Goal: Task Accomplishment & Management: Use online tool/utility

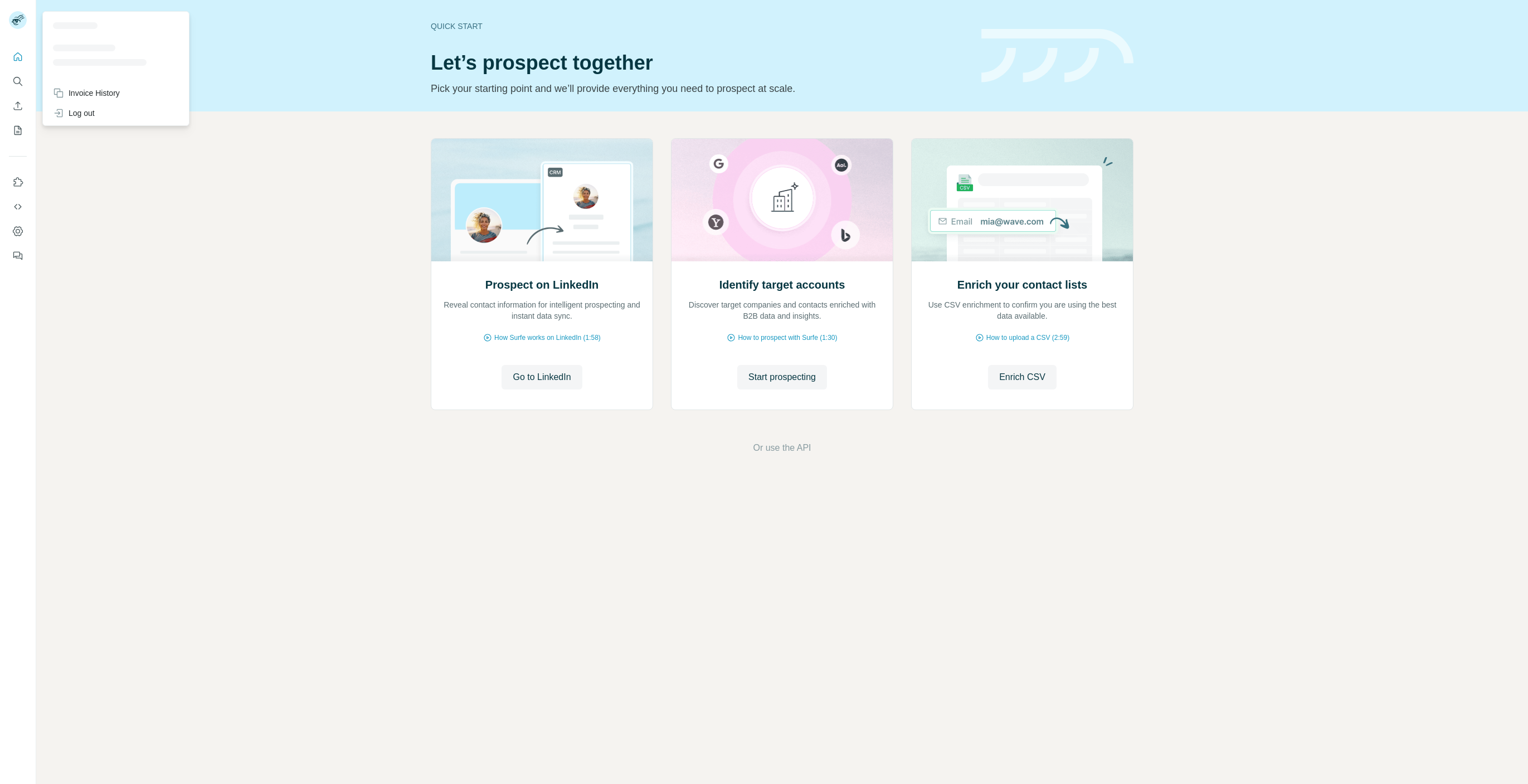
click at [134, 296] on div "Prospect on LinkedIn Reveal contact information for intelligent prospecting and…" at bounding box center [782, 297] width 1492 height 370
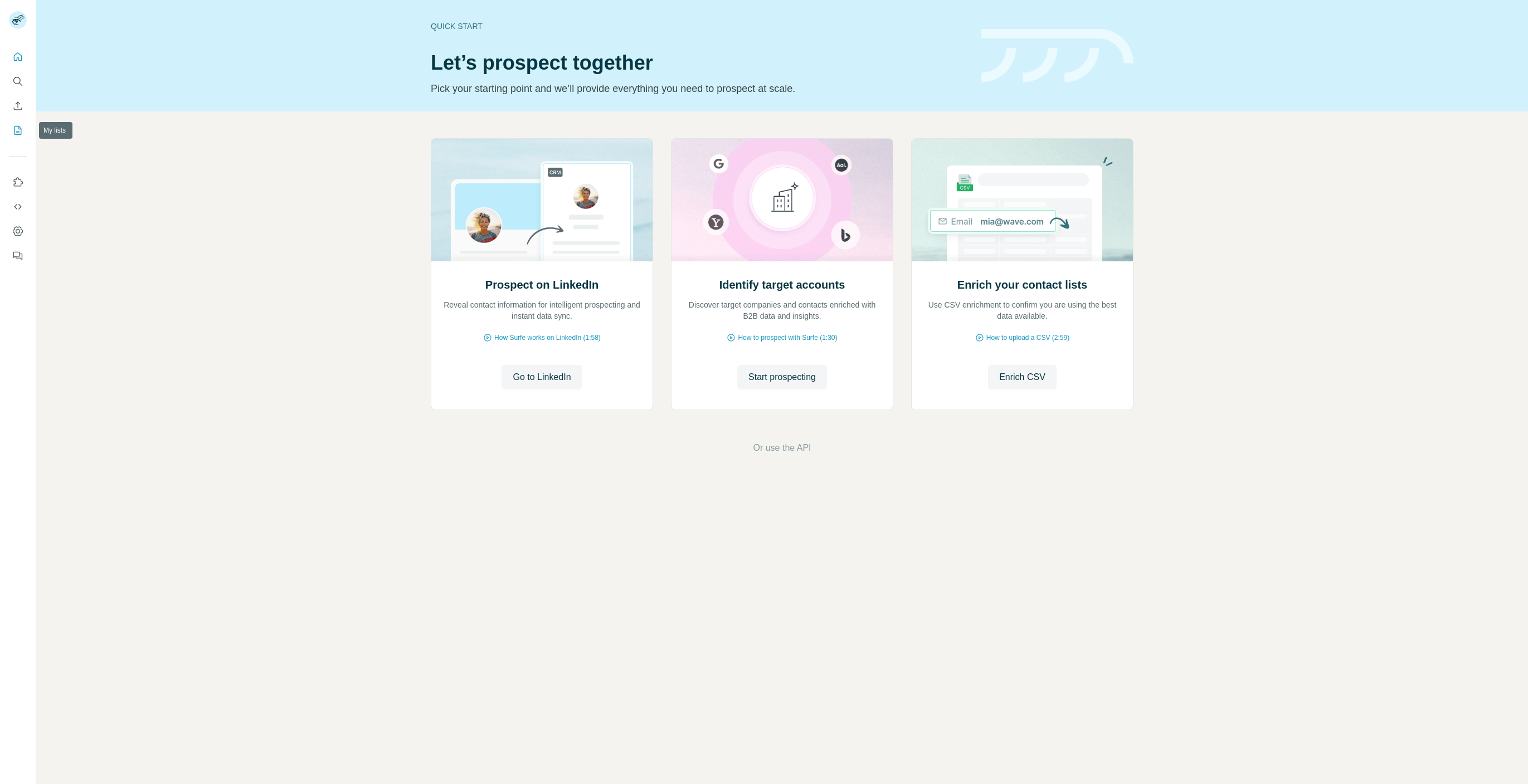
click at [18, 134] on icon "My lists" at bounding box center [18, 130] width 11 height 11
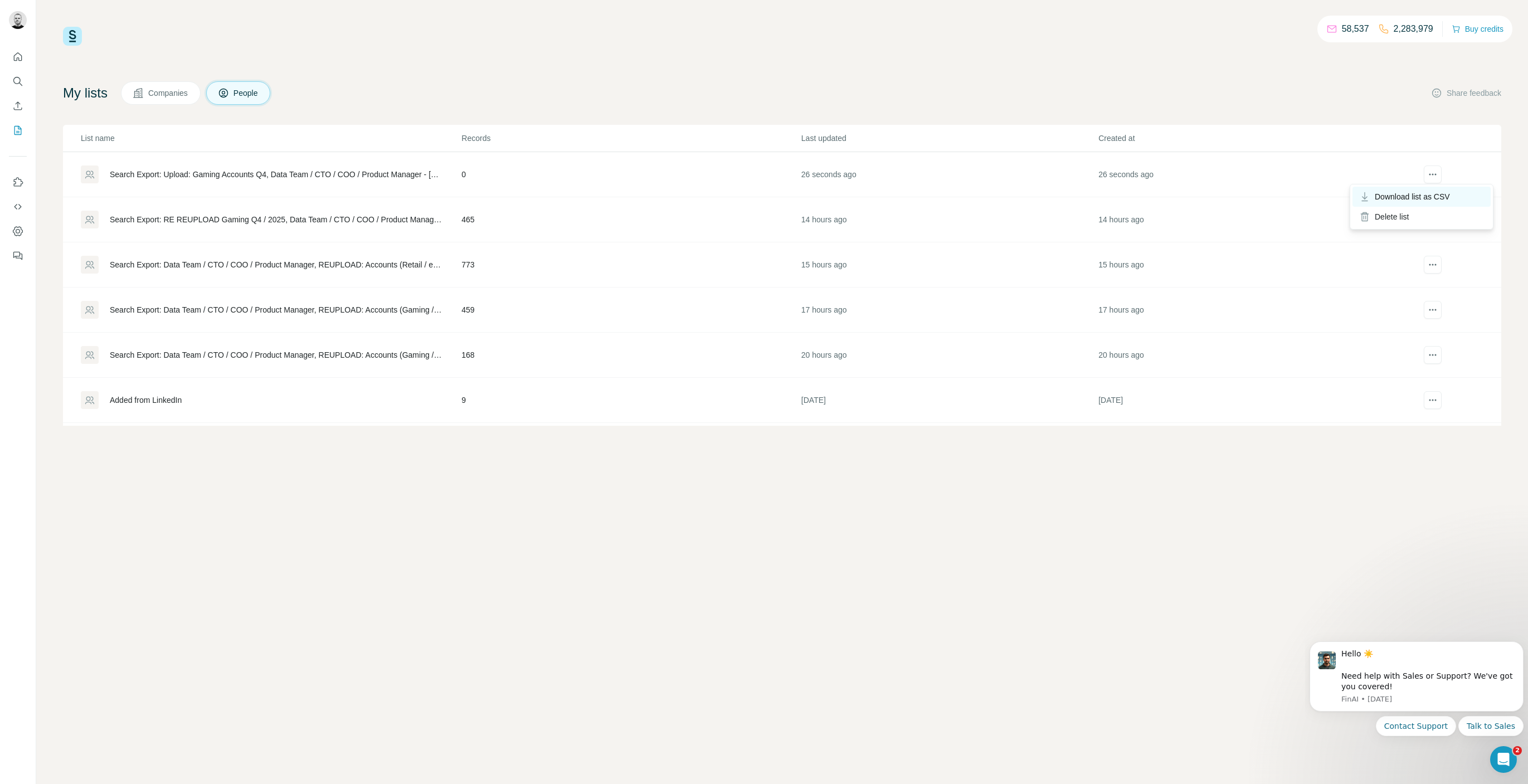
click at [1437, 194] on span "Download list as CSV" at bounding box center [1412, 196] width 75 height 11
click at [1419, 196] on span "Download list as CSV" at bounding box center [1412, 196] width 75 height 11
click at [1437, 173] on icon "actions" at bounding box center [1432, 174] width 11 height 11
click at [1434, 193] on span "Download list as CSV" at bounding box center [1412, 196] width 75 height 11
